Goal: Transaction & Acquisition: Purchase product/service

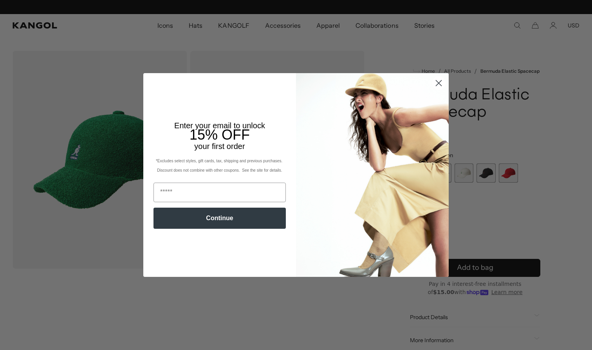
scroll to position [0, 161]
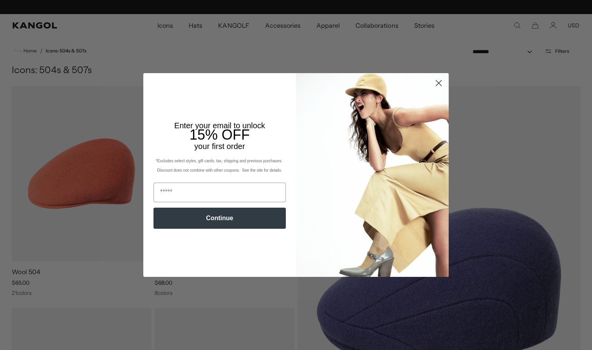
scroll to position [0, 161]
